Goal: Navigation & Orientation: Understand site structure

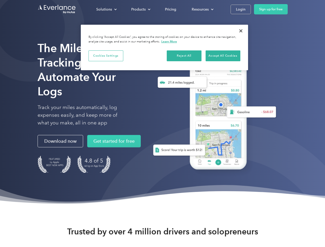
click at [106, 9] on div "Solutions" at bounding box center [104, 9] width 16 height 6
click at [140, 9] on div "Products" at bounding box center [138, 9] width 14 height 6
click at [202, 9] on div "Resources" at bounding box center [200, 9] width 17 height 6
click at [106, 56] on button "Cookies Settings" at bounding box center [105, 55] width 35 height 11
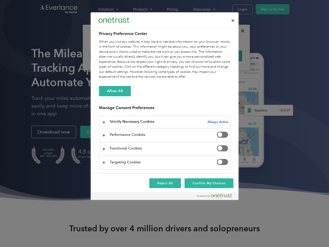
click at [184, 56] on div "When you visit any website, it may store or retrieve information on your browse…" at bounding box center [165, 59] width 132 height 40
click at [223, 56] on div "When you visit any website, it may store or retrieve information on your browse…" at bounding box center [165, 59] width 132 height 40
click at [241, 31] on div at bounding box center [164, 123] width 329 height 247
